Goal: Task Accomplishment & Management: Complete application form

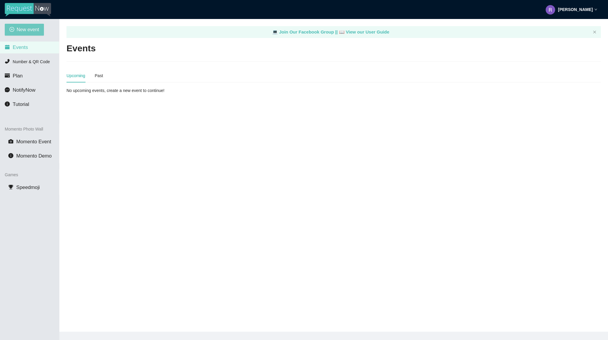
click at [22, 29] on span "New event" at bounding box center [28, 29] width 23 height 7
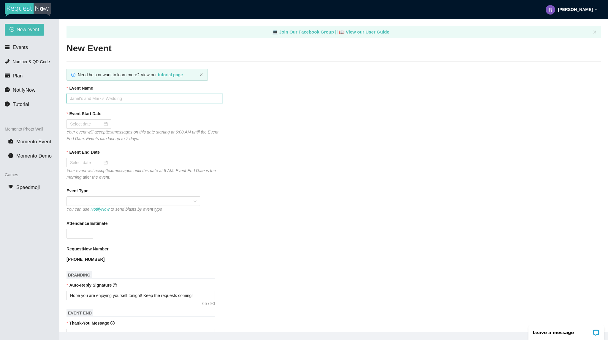
click at [121, 102] on input "Event Name" at bounding box center [144, 98] width 156 height 9
type input "Bourbon [DATE]"
click at [104, 126] on div at bounding box center [89, 124] width 38 height 7
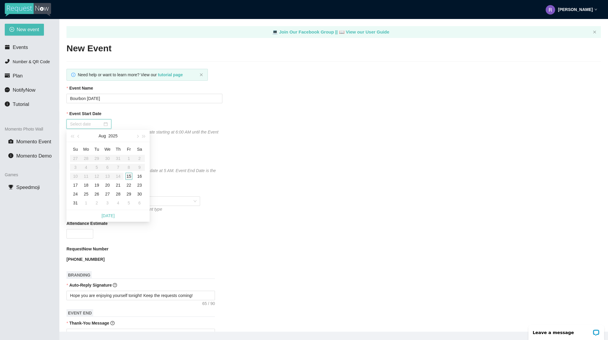
type input "[DATE]"
click at [126, 176] on div "15" at bounding box center [128, 176] width 7 height 7
type input "[DATE]"
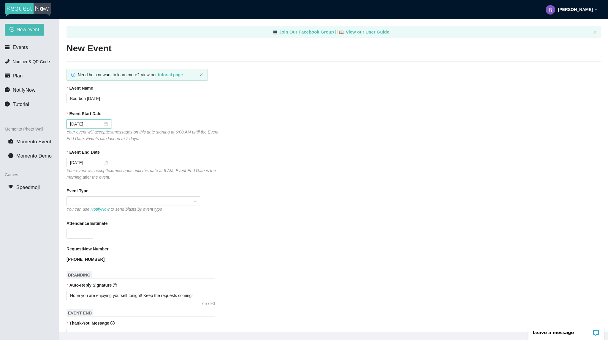
click at [82, 208] on div "You can use NotifyNow to send blasts by event type" at bounding box center [133, 209] width 134 height 7
click at [88, 203] on span at bounding box center [133, 201] width 126 height 9
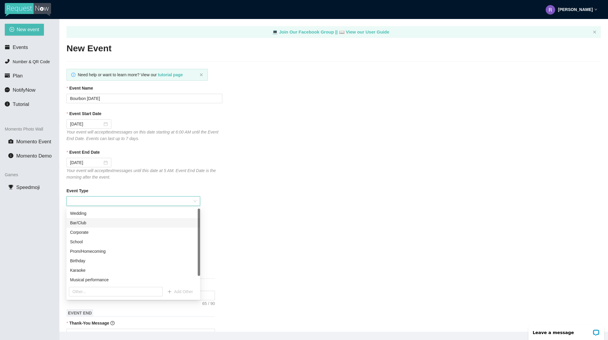
click at [91, 221] on div "Bar/Club" at bounding box center [133, 223] width 126 height 7
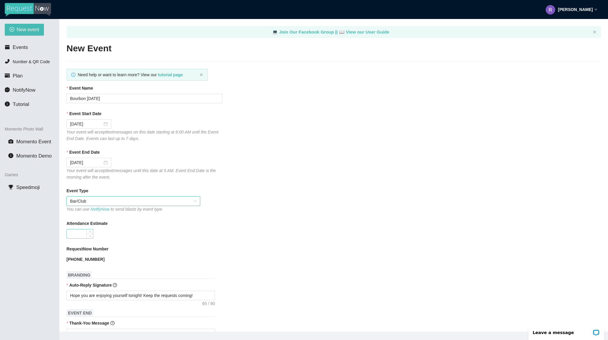
click at [78, 234] on input "Attendance Estimate" at bounding box center [80, 233] width 26 height 9
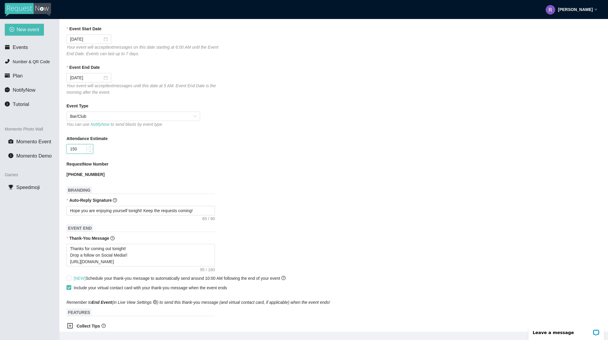
scroll to position [89, 0]
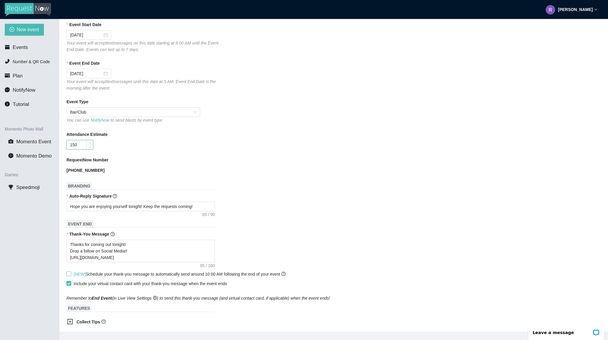
type input "150"
click at [69, 276] on input "[NEW] Schedule your thank-you message to automatically send around 10:00 AM fol…" at bounding box center [68, 274] width 4 height 4
checkbox input "true"
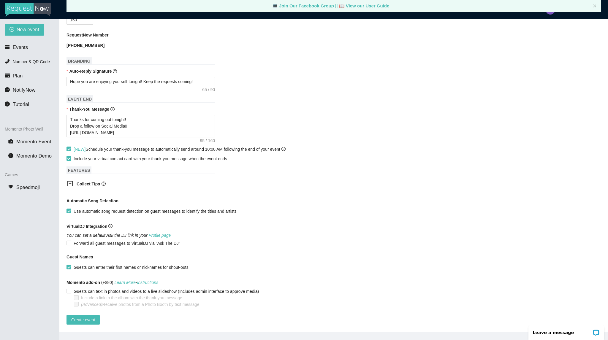
scroll to position [19, 0]
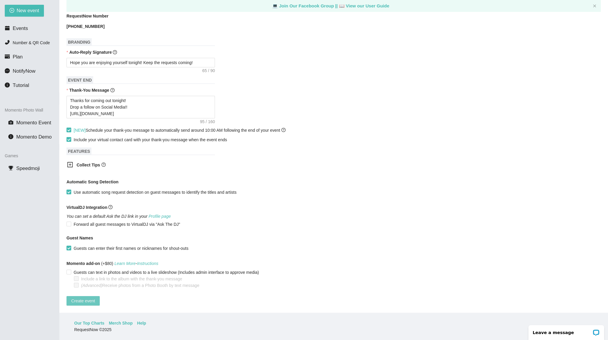
click at [83, 298] on span "Create event" at bounding box center [83, 301] width 24 height 7
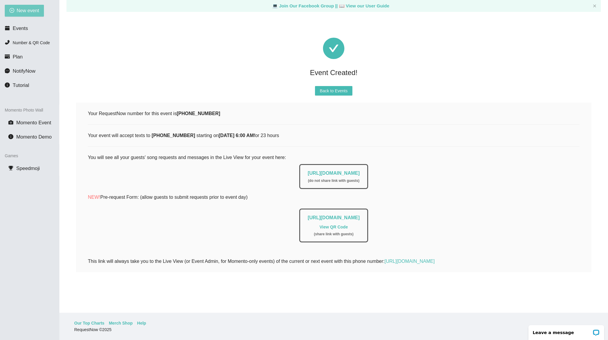
click at [30, 13] on span "New event" at bounding box center [28, 10] width 23 height 7
type textarea "[URL][DOMAIN_NAME]"
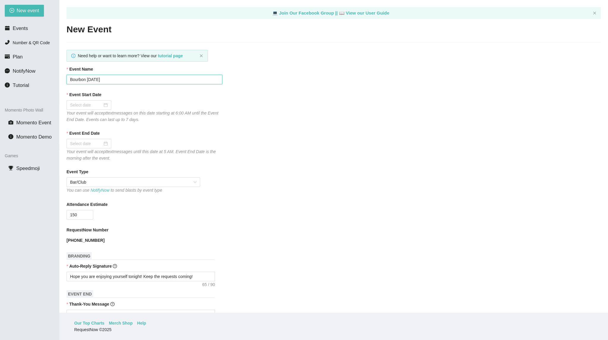
click at [99, 77] on input "Bourbon [DATE]" at bounding box center [144, 79] width 156 height 9
type input "Bourbon [DATE]"
click at [78, 104] on input "Event Start Date" at bounding box center [86, 105] width 32 height 7
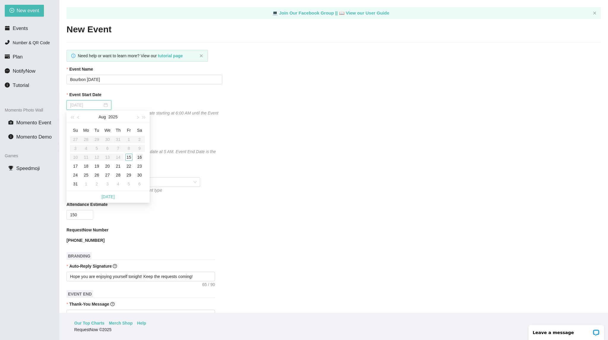
type input "[DATE]"
click at [140, 159] on div "16" at bounding box center [139, 157] width 7 height 7
type input "[DATE]"
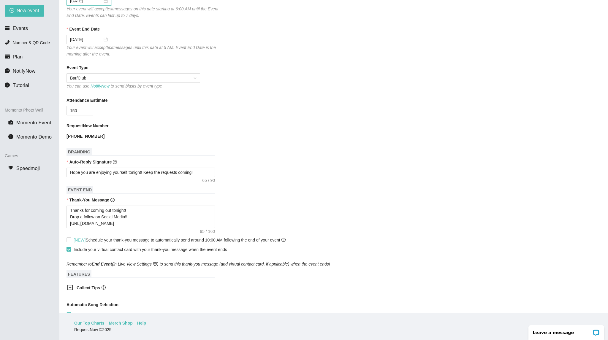
scroll to position [119, 0]
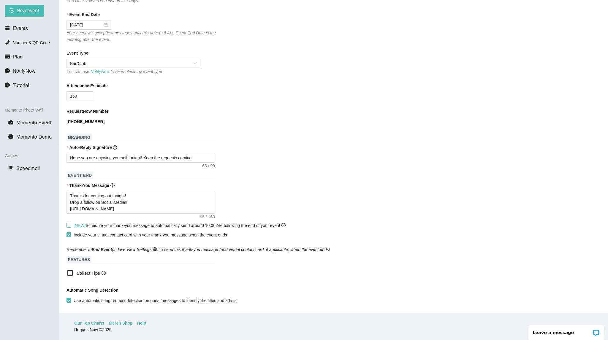
click at [66, 226] on main "💻 Join Our Facebook Group || 📖 View our User Guide New Event Need help or want …" at bounding box center [333, 156] width 549 height 313
click at [65, 227] on main "💻 Join Our Facebook Group || 📖 View our User Guide New Event Need help or want …" at bounding box center [333, 156] width 549 height 313
click at [67, 227] on input "[NEW] Schedule your thank-you message to automatically send around 10:00 AM fol…" at bounding box center [68, 225] width 4 height 4
checkbox input "true"
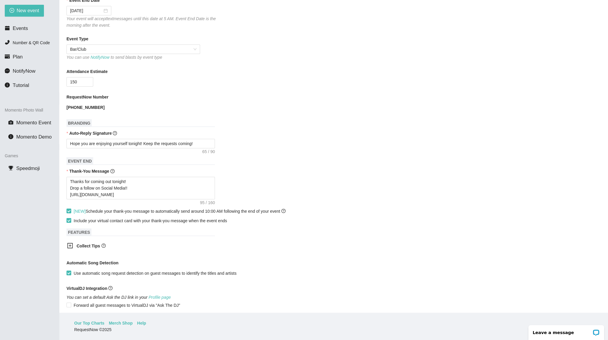
scroll to position [220, 0]
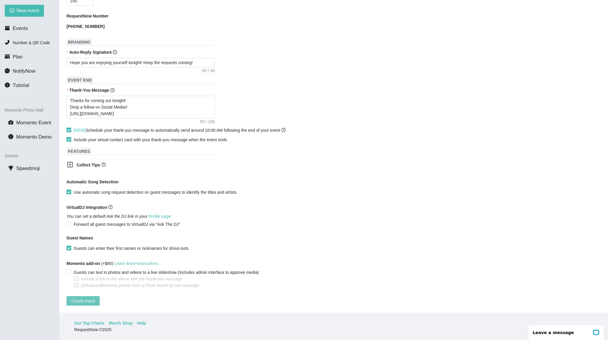
click at [86, 298] on span "Create event" at bounding box center [83, 301] width 24 height 7
